Goal: Information Seeking & Learning: Learn about a topic

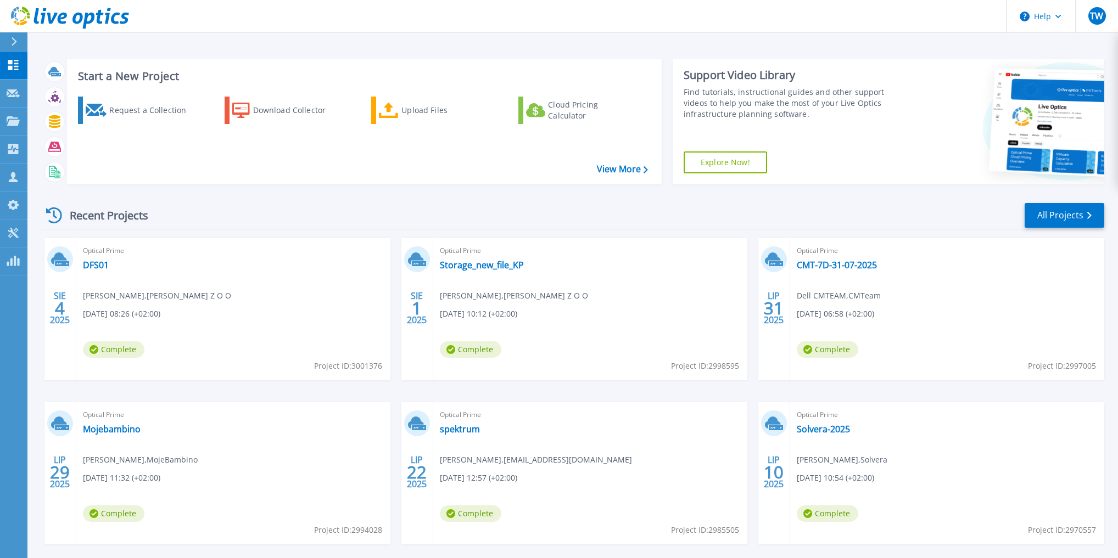
scroll to position [50, 0]
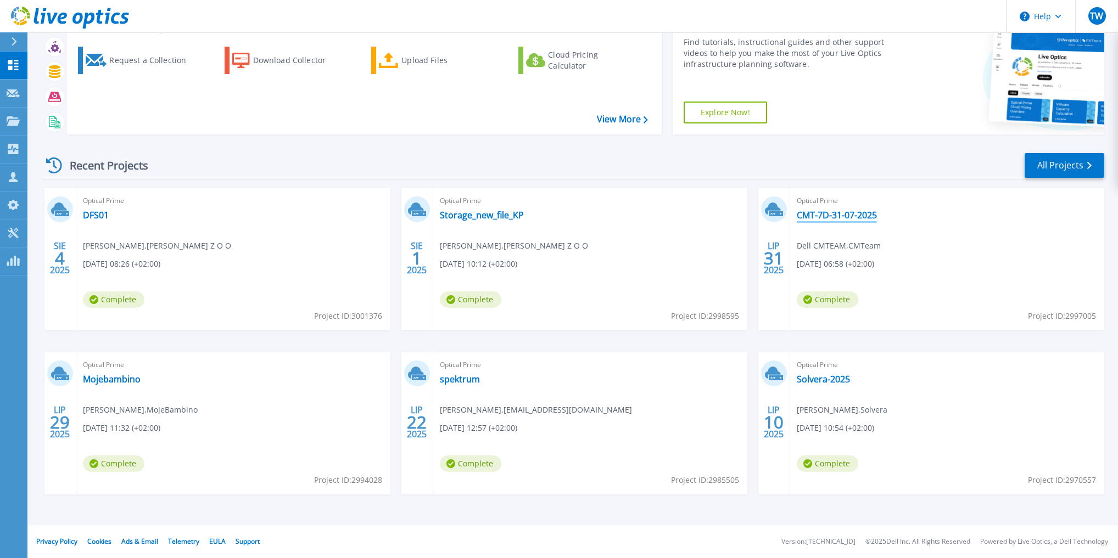
click at [825, 217] on link "CMT-7D-31-07-2025" at bounding box center [837, 215] width 80 height 11
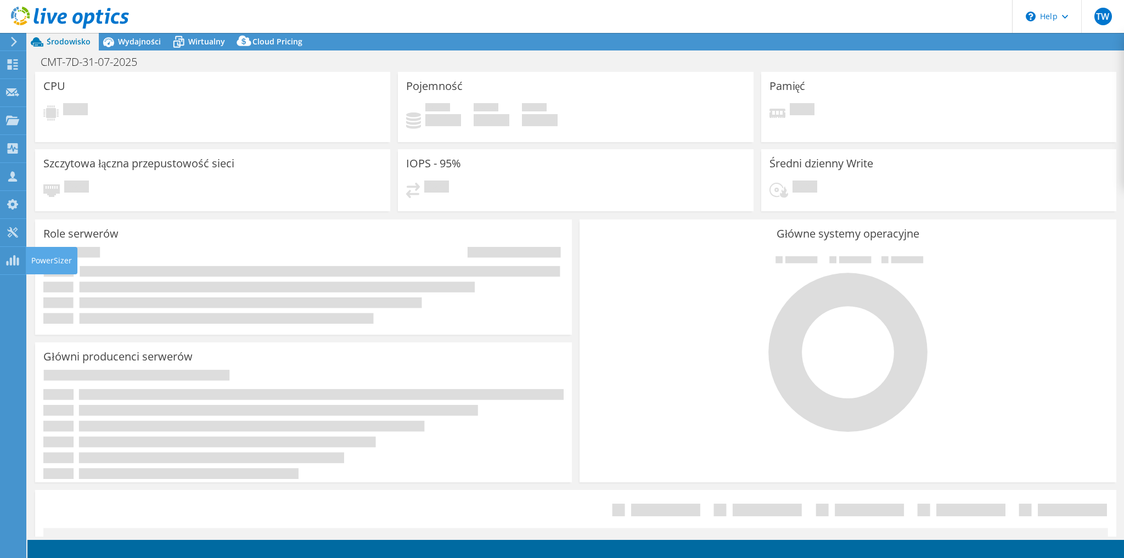
select select "USD"
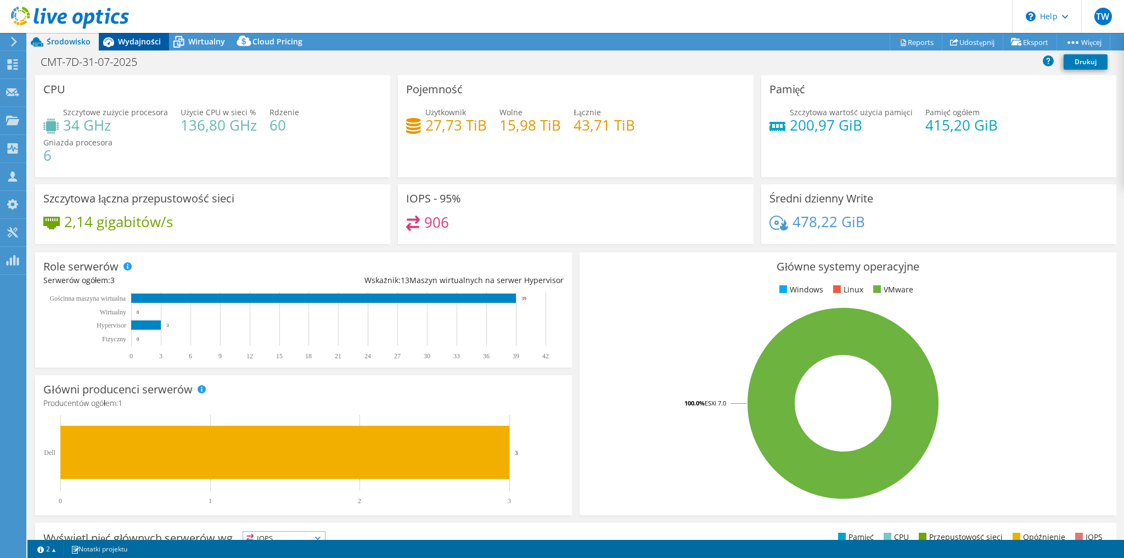
click at [153, 42] on span "Wydajności" at bounding box center [139, 41] width 43 height 10
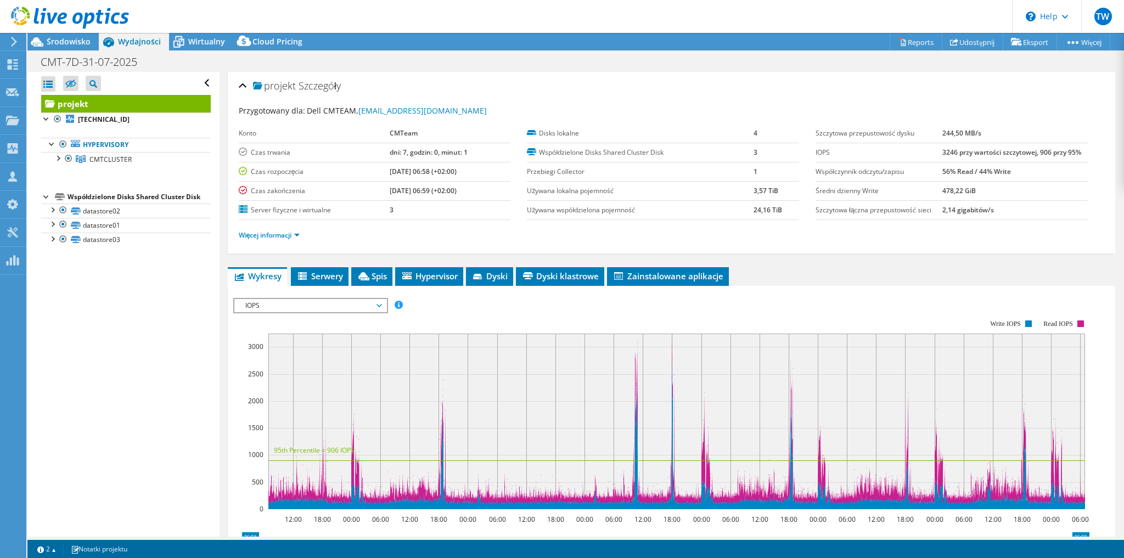
scroll to position [88, 0]
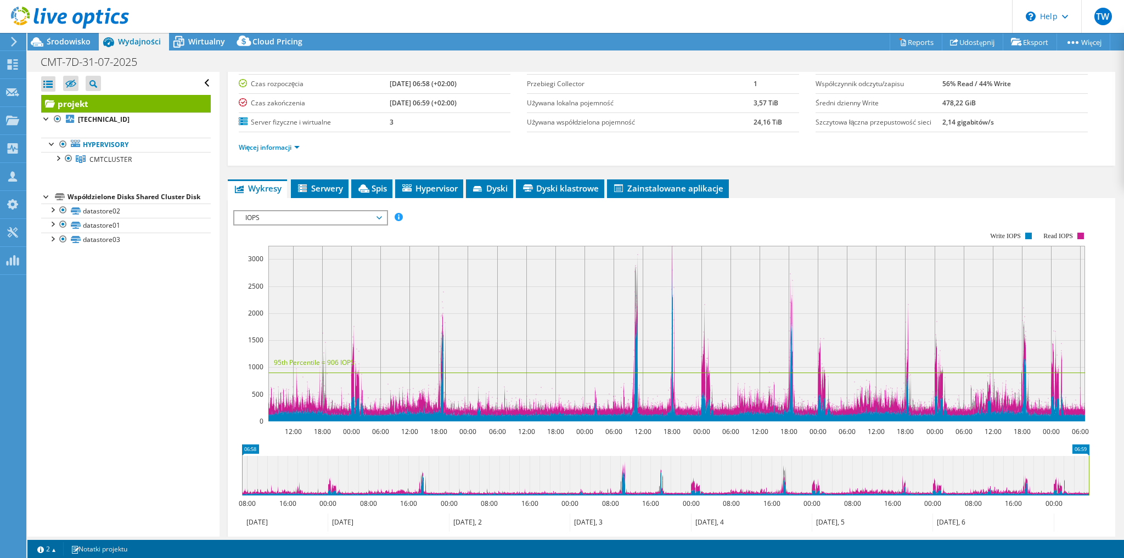
click at [248, 211] on span "IOPS" at bounding box center [310, 217] width 141 height 13
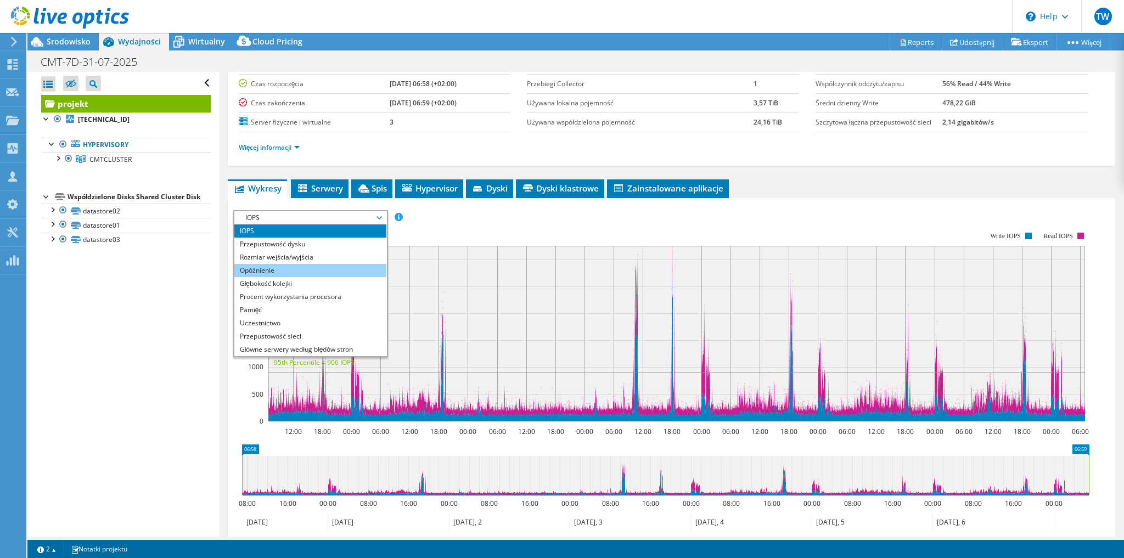
click at [276, 268] on li "Opóźnienie" at bounding box center [310, 270] width 152 height 13
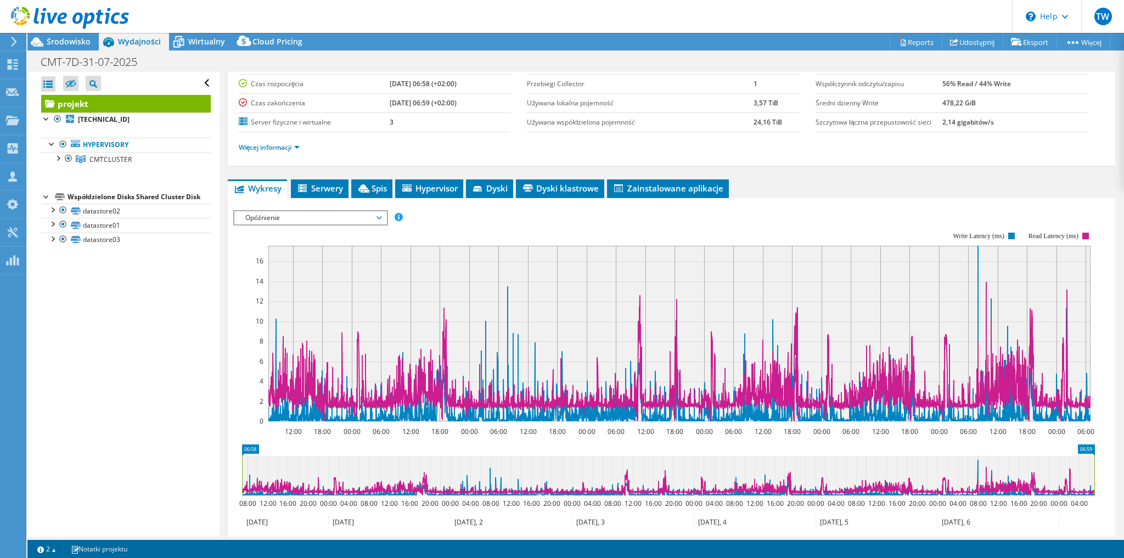
click at [301, 217] on span "Opóźnienie" at bounding box center [310, 217] width 141 height 13
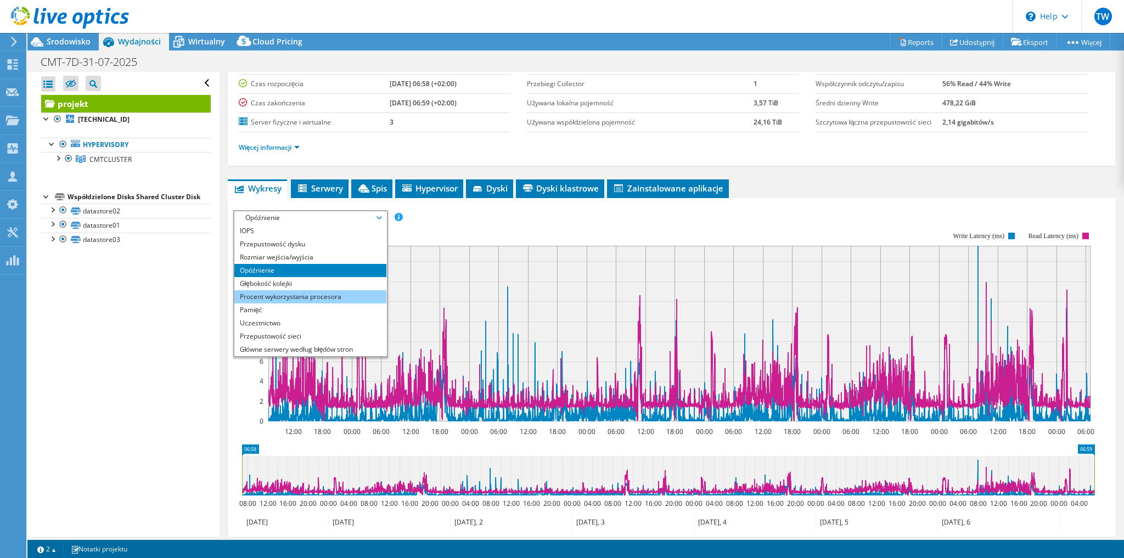
click at [282, 290] on li "Procent wykorzystania procesora" at bounding box center [310, 296] width 152 height 13
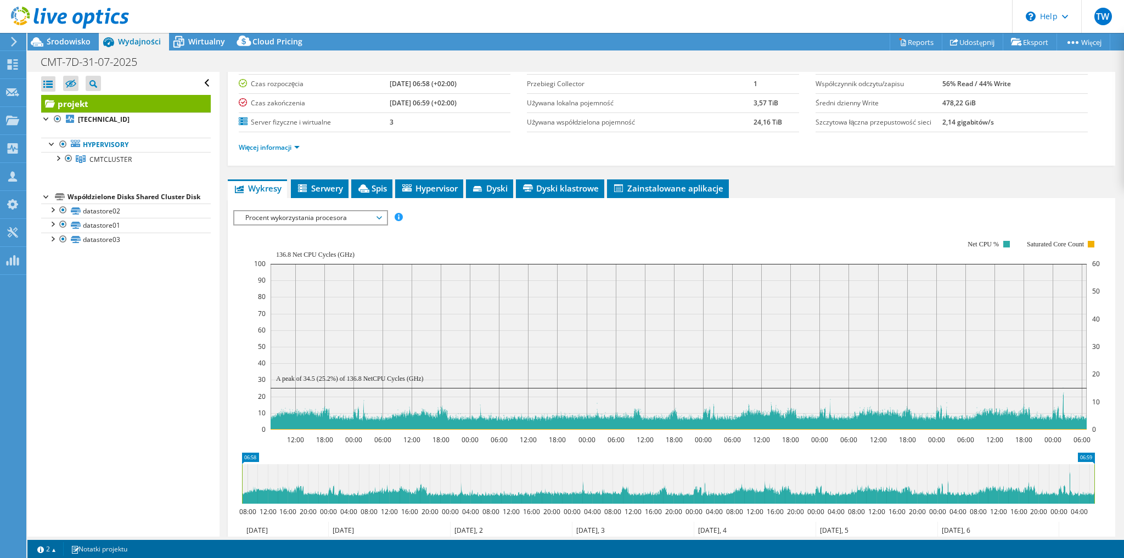
click at [294, 213] on span "Procent wykorzystania procesora" at bounding box center [310, 217] width 141 height 13
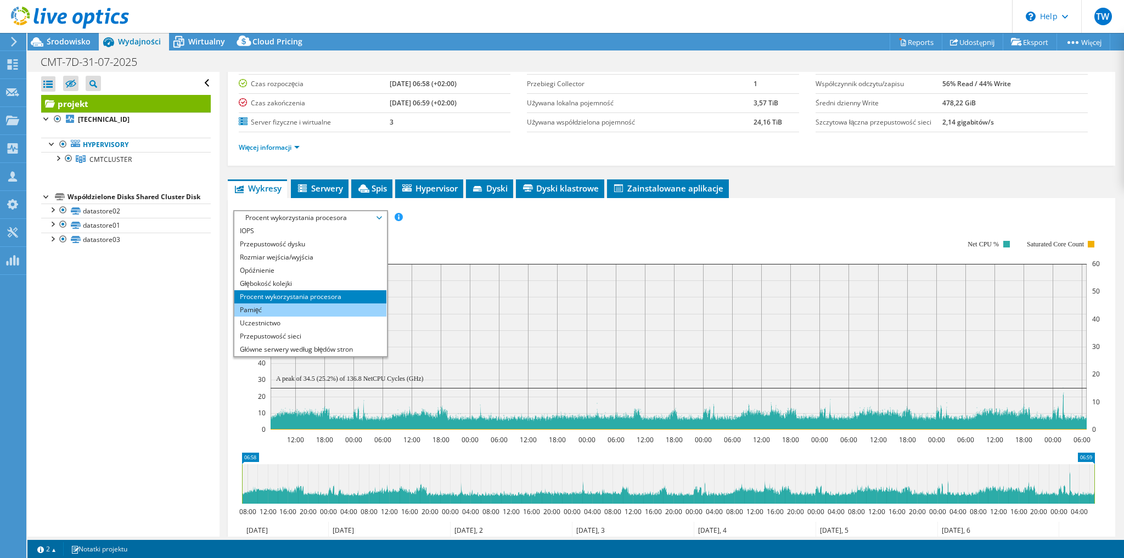
click at [292, 307] on li "Pamięć" at bounding box center [310, 310] width 152 height 13
